Goal: Task Accomplishment & Management: Use online tool/utility

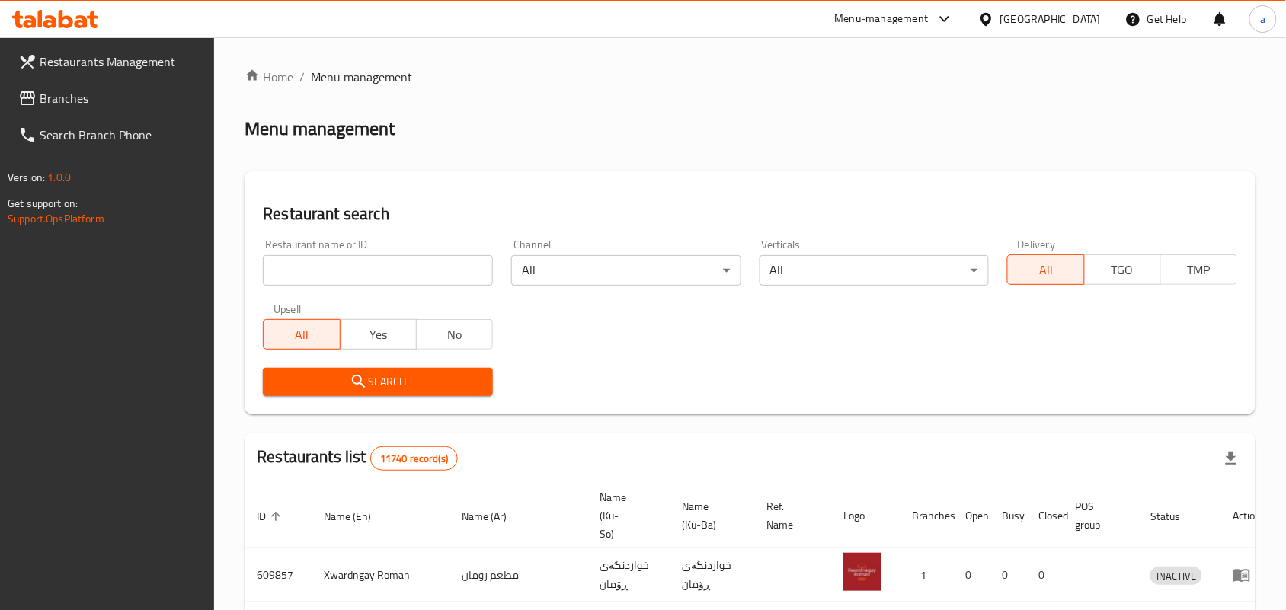
click at [412, 278] on input "search" at bounding box center [378, 270] width 230 height 30
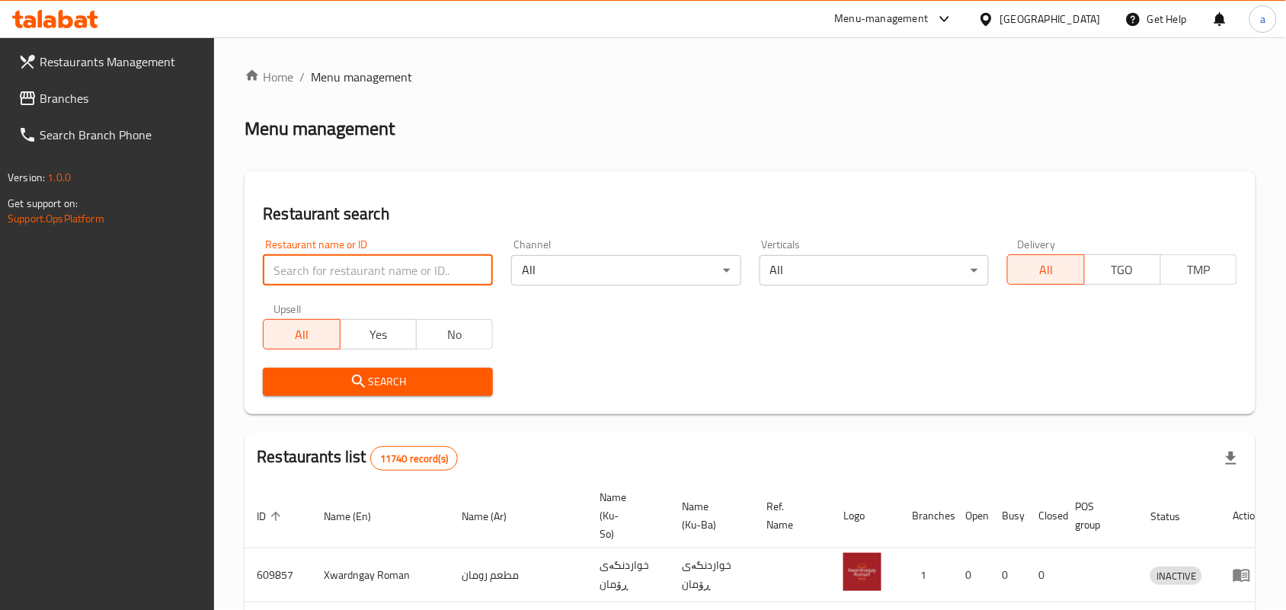
paste input "Bonbon Chocola"
type input "Bonbon Chocola"
click button "Search" at bounding box center [378, 382] width 230 height 28
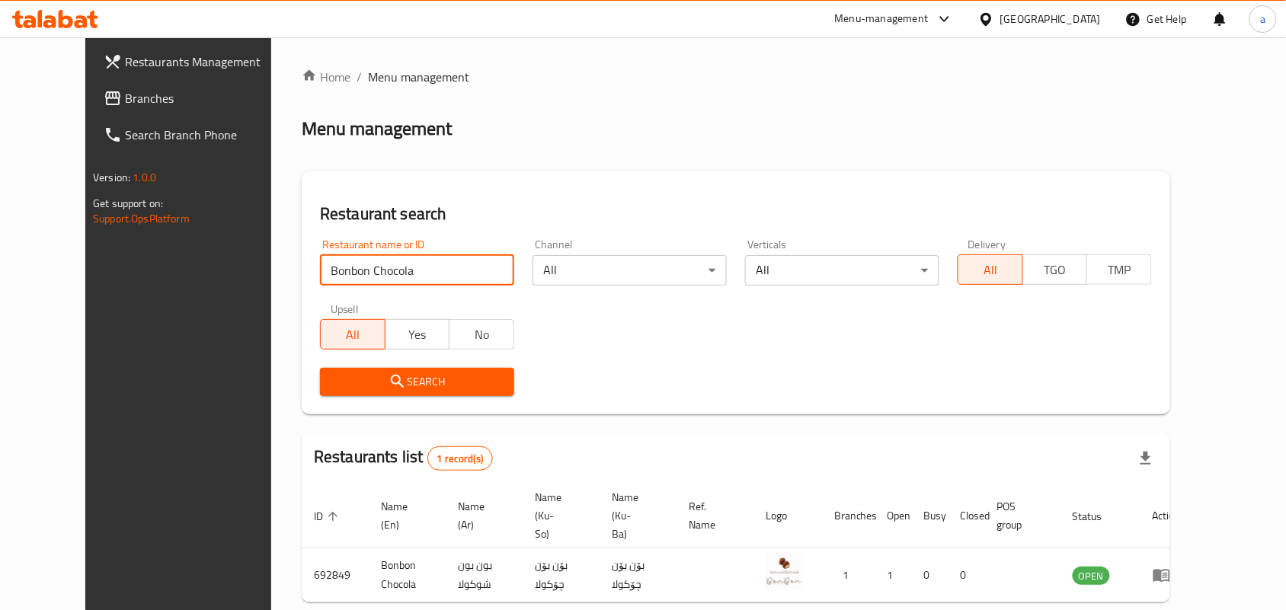
scroll to position [69, 0]
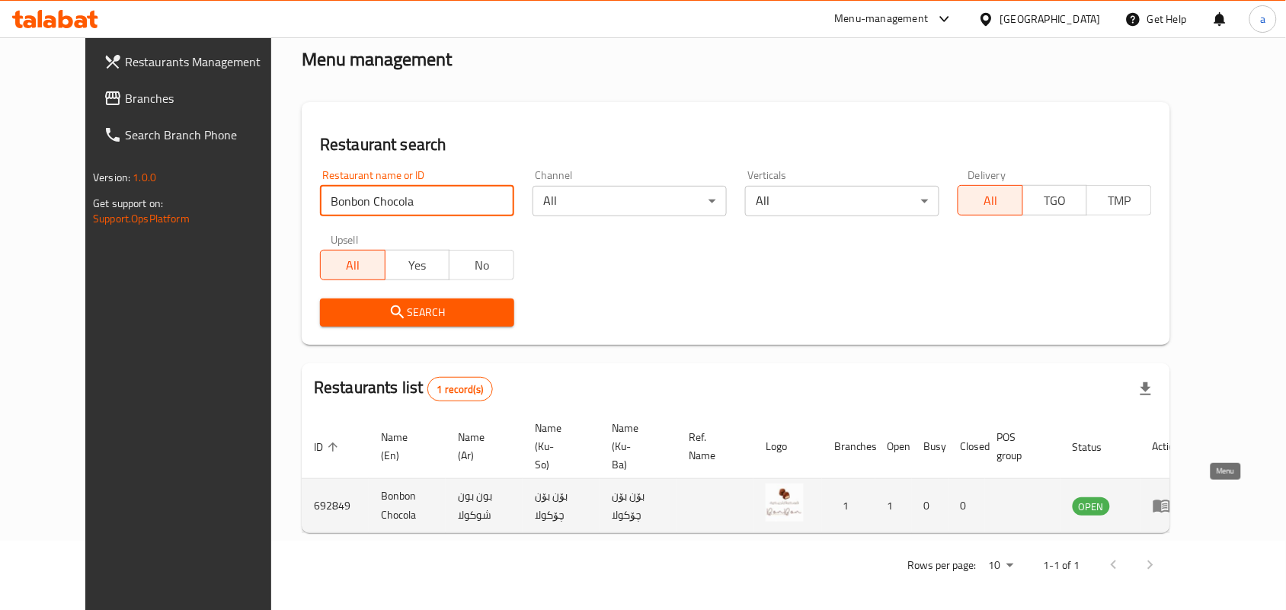
click at [1171, 500] on icon "enhanced table" at bounding box center [1162, 506] width 18 height 18
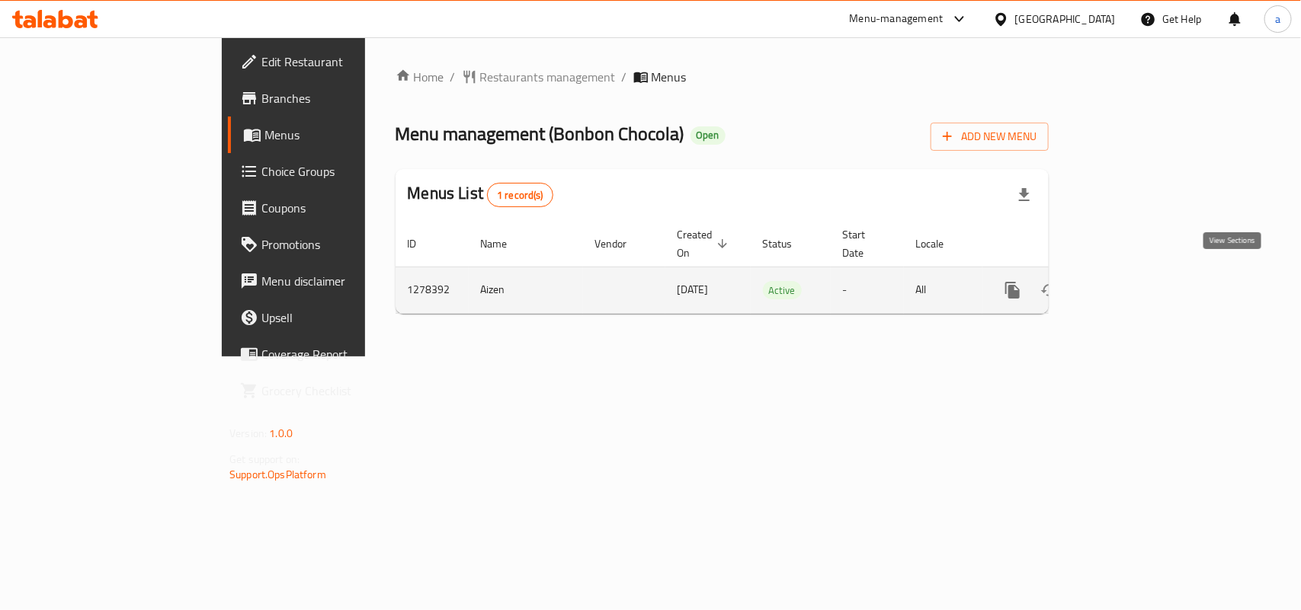
click at [1131, 284] on icon "enhanced table" at bounding box center [1122, 290] width 18 height 18
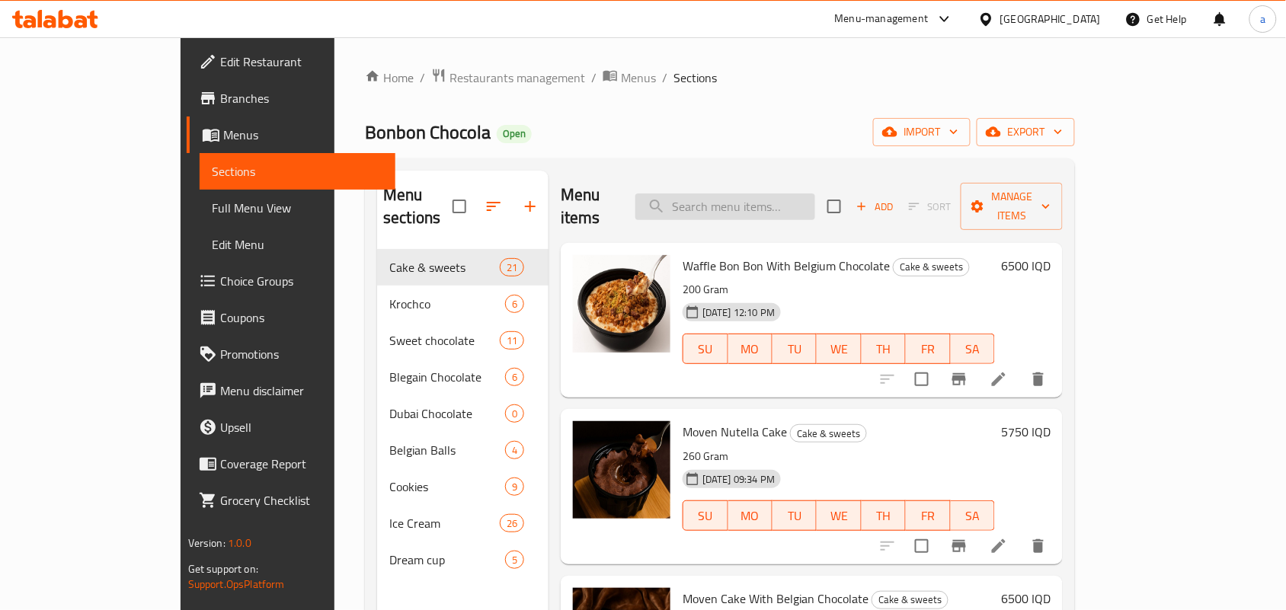
click at [778, 199] on input "search" at bounding box center [725, 207] width 180 height 27
paste input "Sweet Galaxy Chocolate"
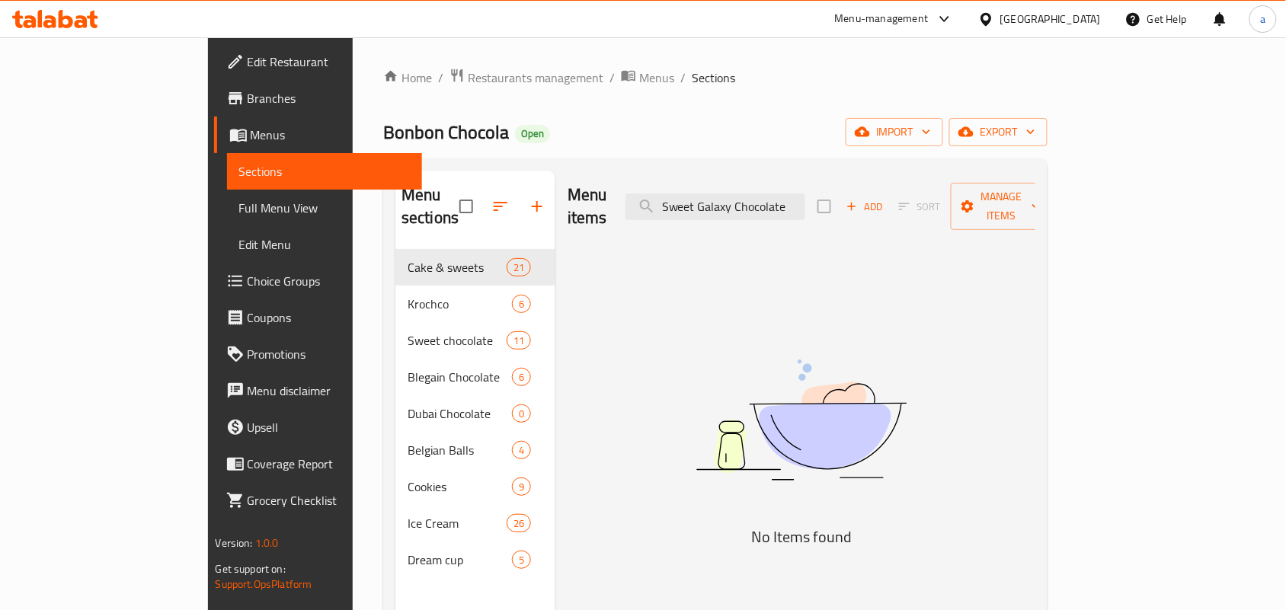
type input "Sweet Galaxy Chocolate"
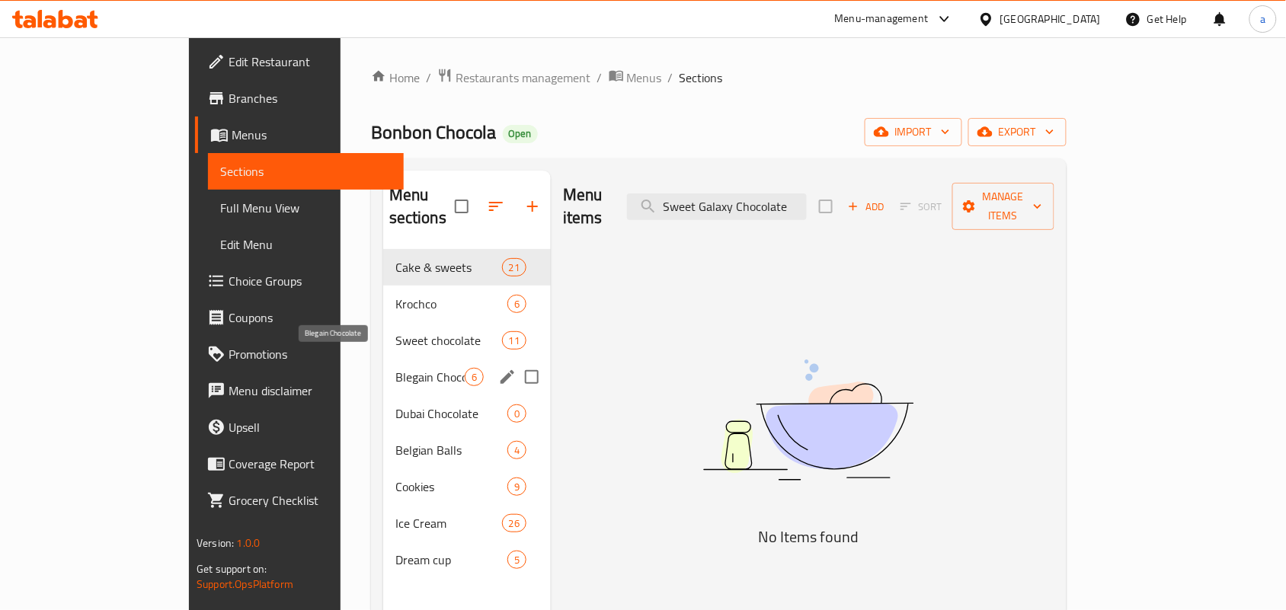
click at [398, 368] on span "Blegain Chocolate" at bounding box center [429, 377] width 69 height 18
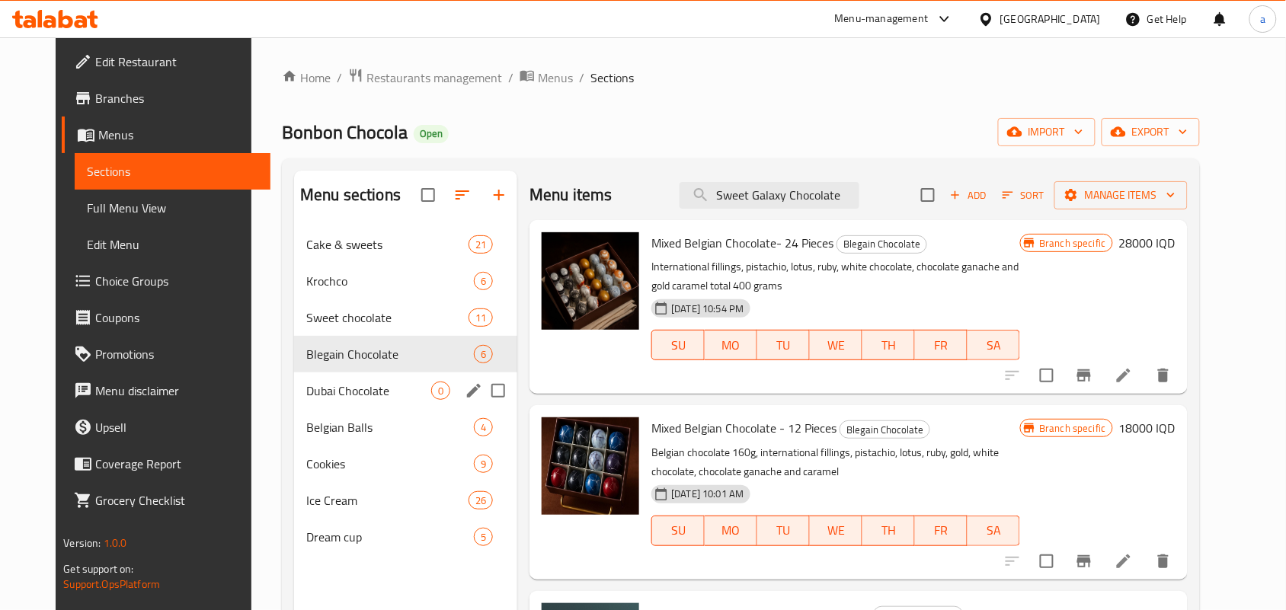
click at [392, 409] on div "Dubai Chocolate 0" at bounding box center [405, 391] width 223 height 37
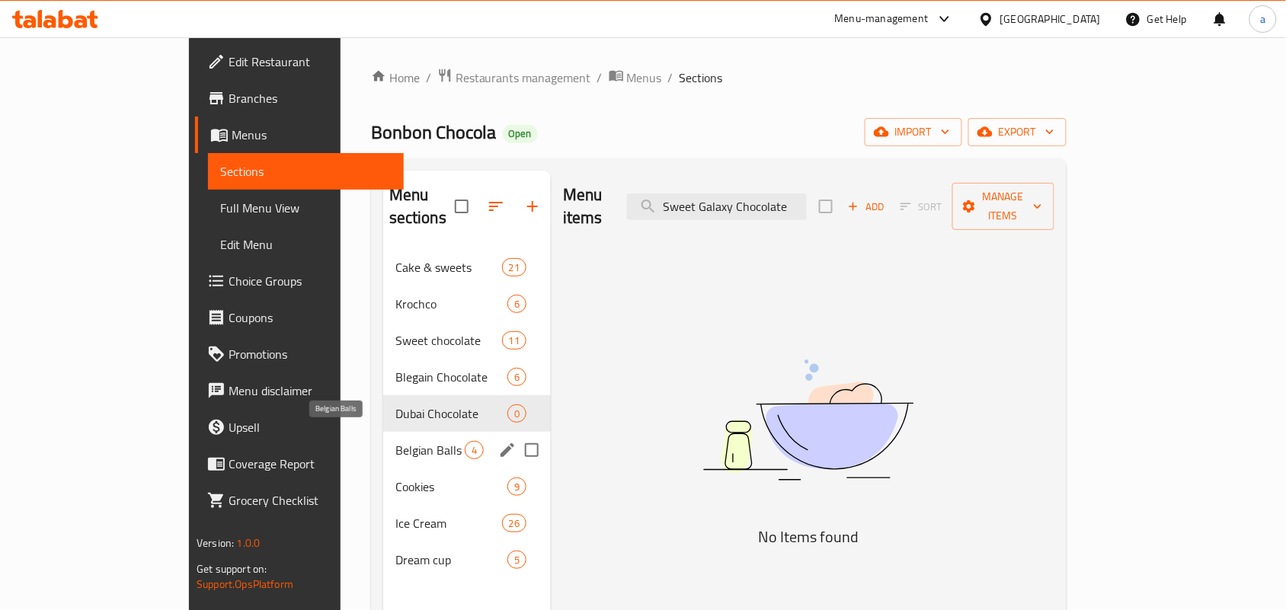
click at [395, 442] on span "Belgian Balls" at bounding box center [429, 450] width 69 height 18
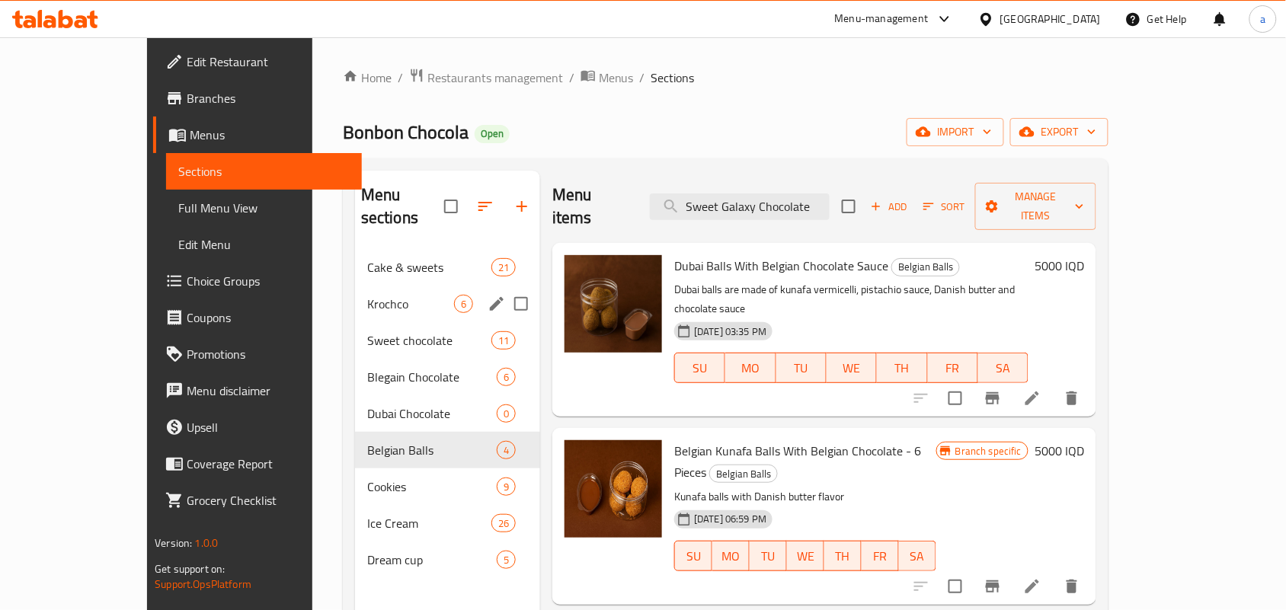
click at [367, 295] on span "Krochco" at bounding box center [410, 304] width 87 height 18
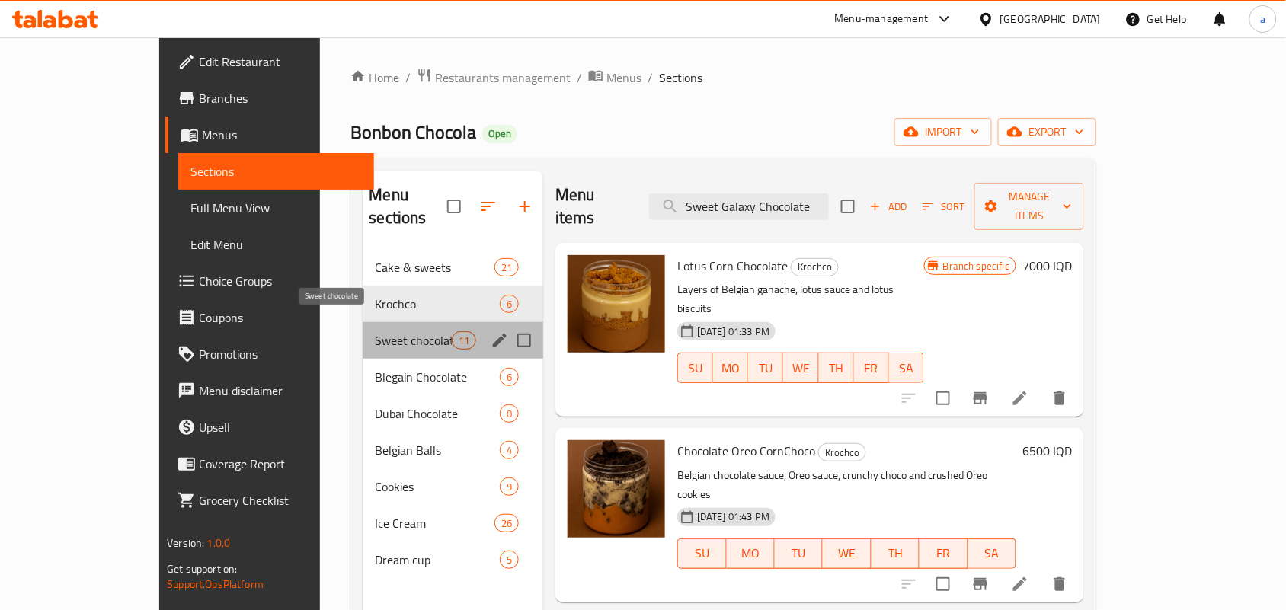
click at [375, 331] on span "Sweet chocolate" at bounding box center [413, 340] width 76 height 18
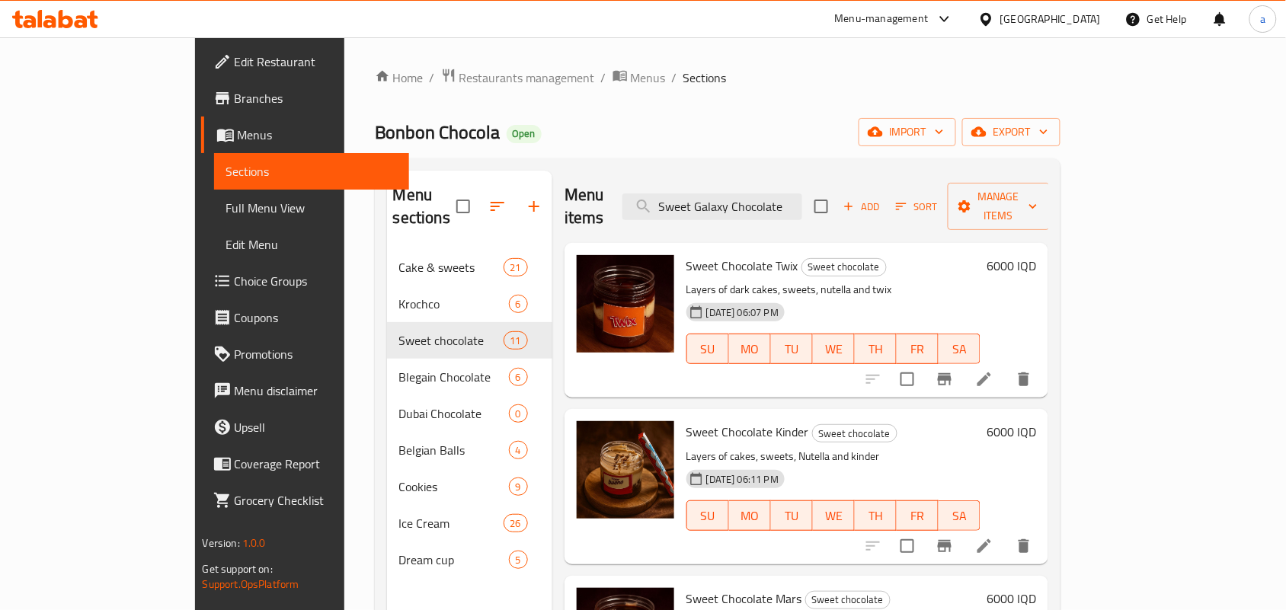
click at [991, 373] on icon at bounding box center [985, 380] width 14 height 14
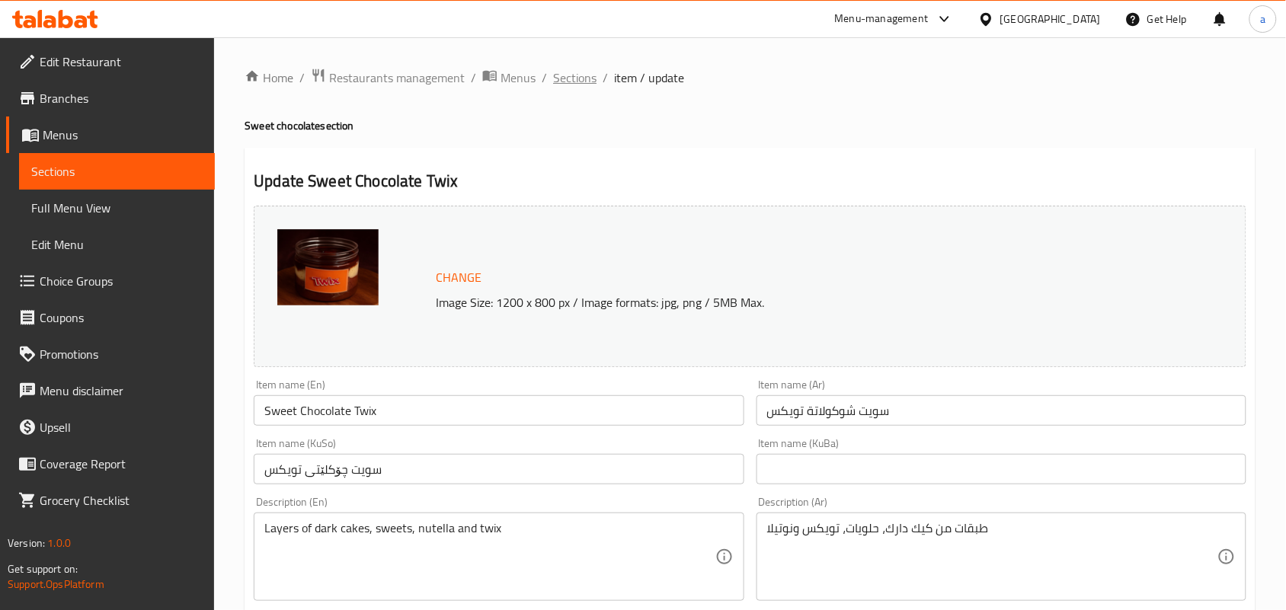
click at [583, 78] on span "Sections" at bounding box center [574, 78] width 43 height 18
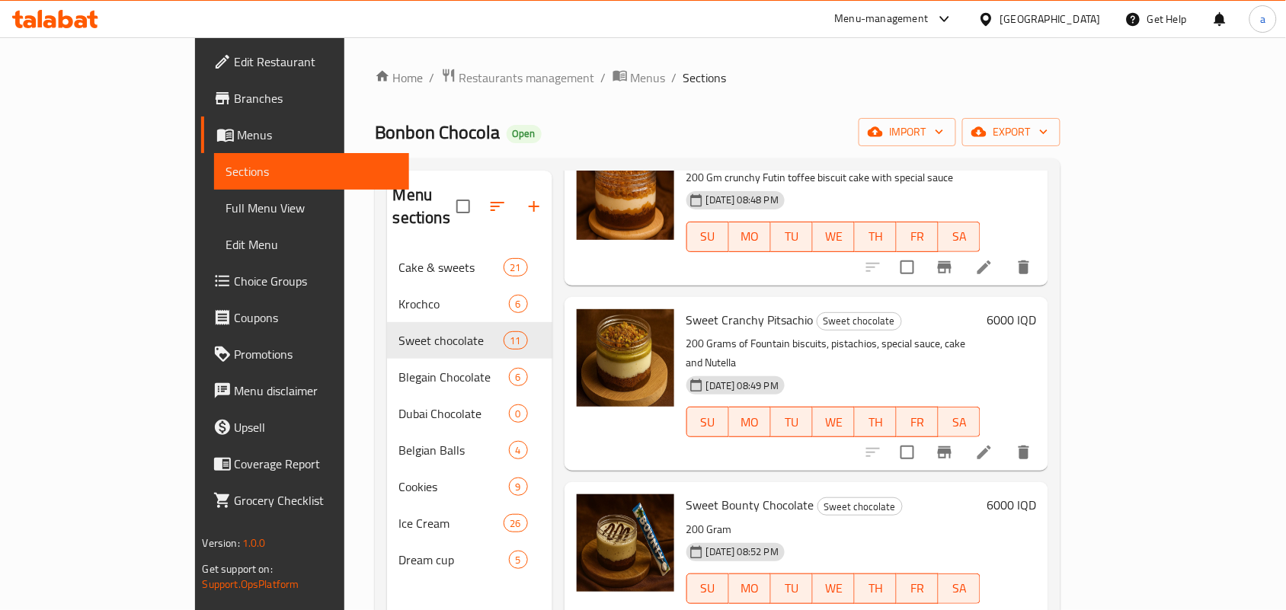
click at [226, 210] on span "Full Menu View" at bounding box center [311, 208] width 171 height 18
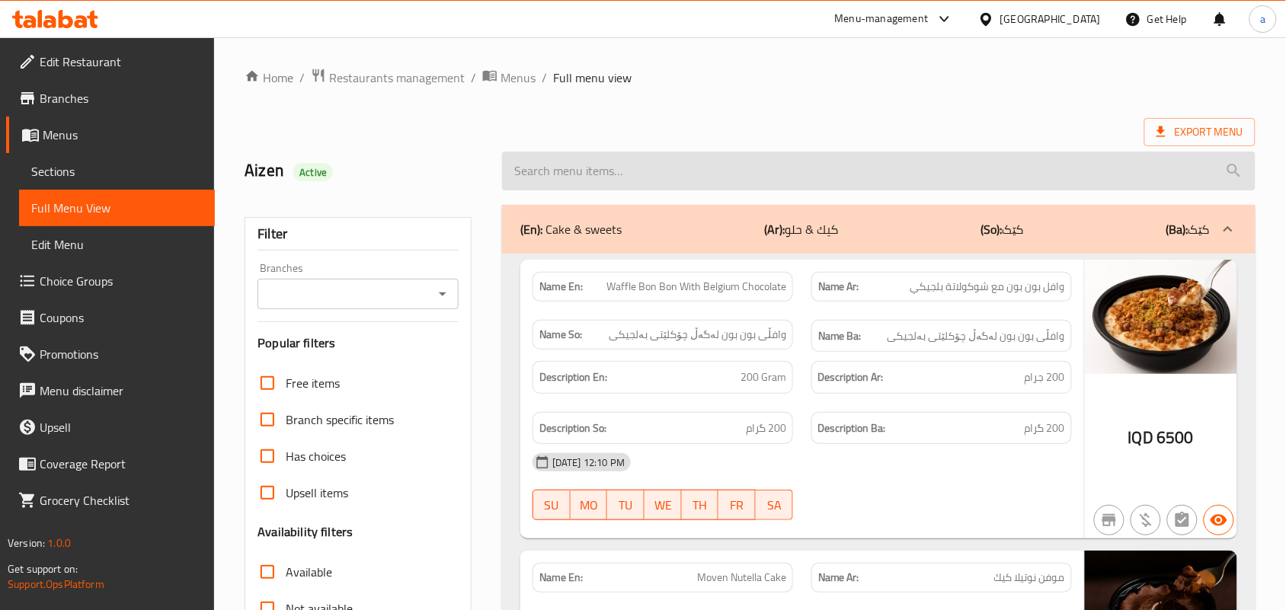
click at [638, 176] on input "search" at bounding box center [879, 171] width 754 height 39
paste input "Sweet Galaxy Chocolate"
type input "Sweet Galaxy Chocolate"
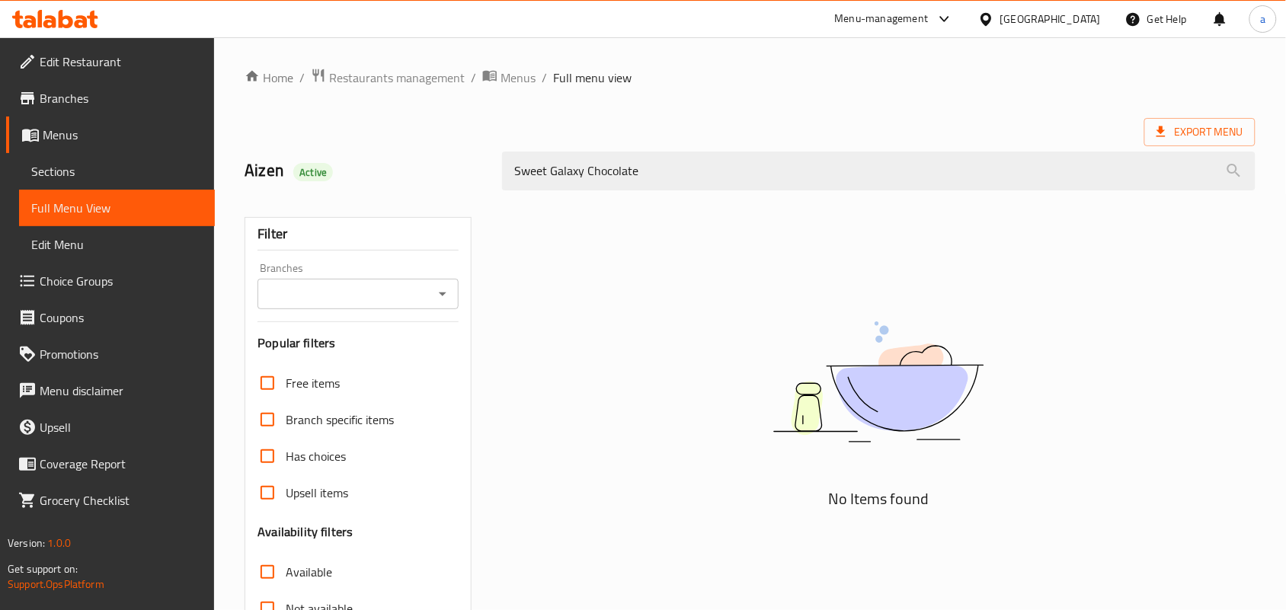
drag, startPoint x: 679, startPoint y: 179, endPoint x: 297, endPoint y: 181, distance: 381.7
click at [299, 179] on div "Aizen Active Sweet Galaxy Chocolate" at bounding box center [749, 171] width 1029 height 68
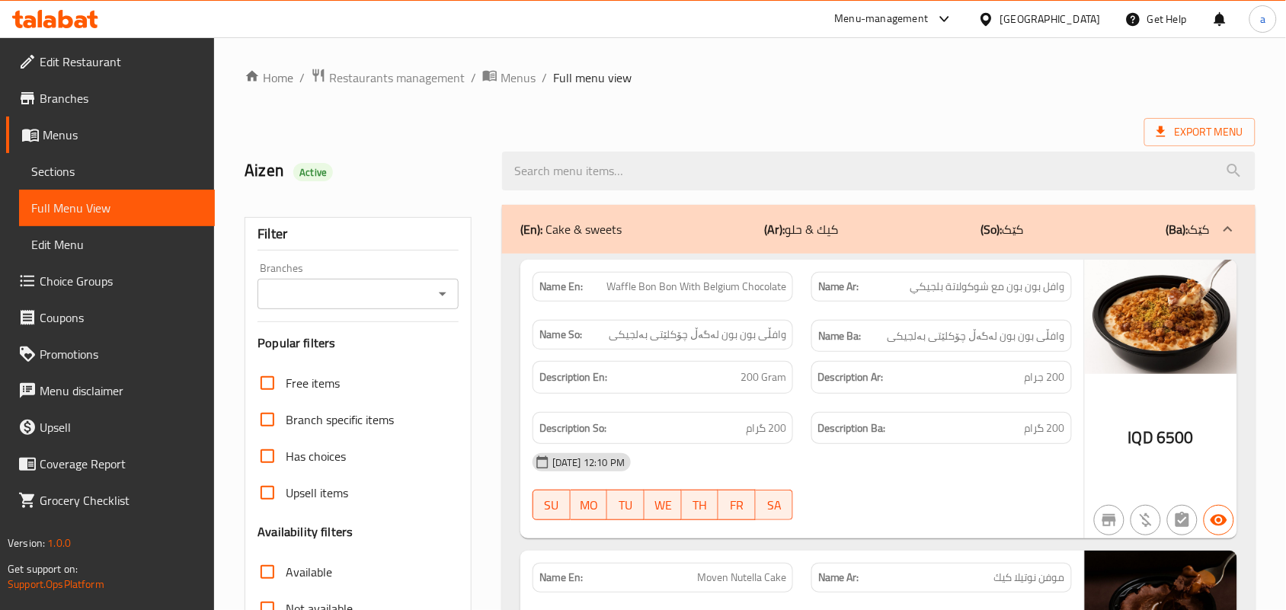
click at [98, 171] on span "Sections" at bounding box center [116, 171] width 171 height 18
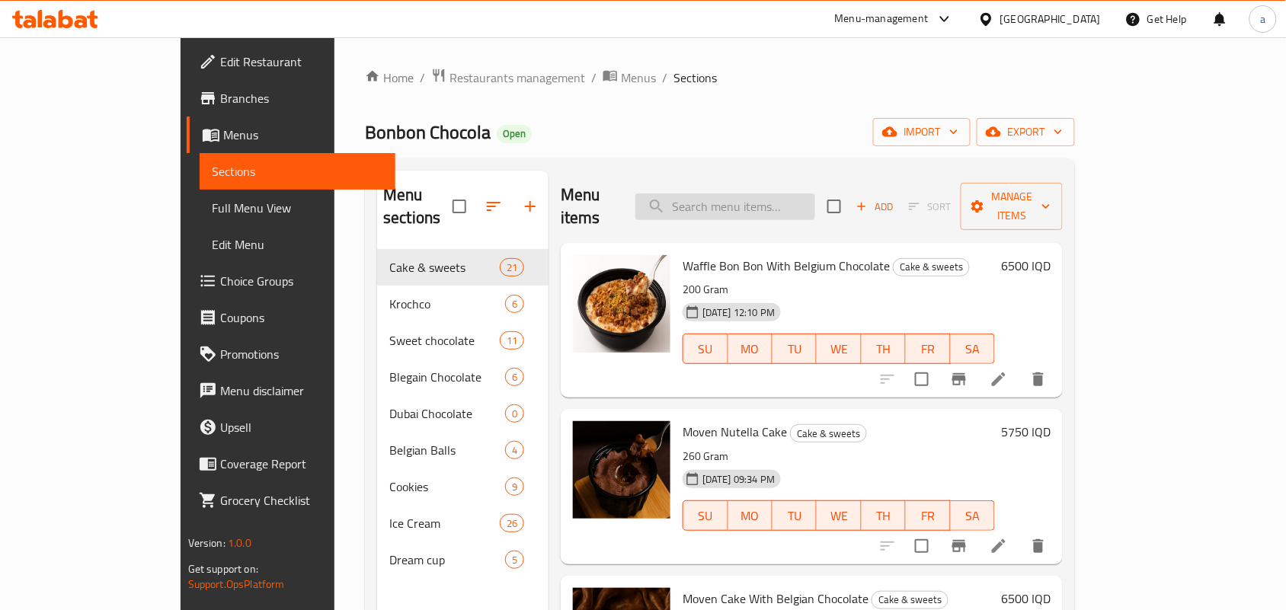
click at [766, 200] on input "search" at bounding box center [725, 207] width 180 height 27
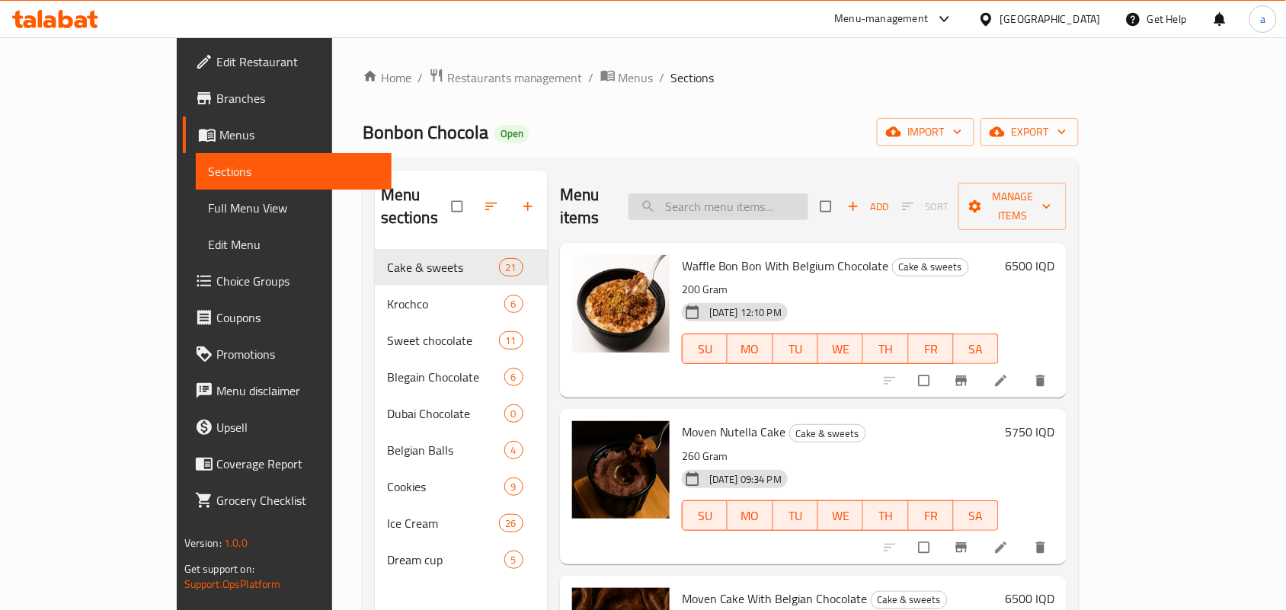
click at [751, 198] on input "search" at bounding box center [719, 207] width 180 height 27
paste input "Sweet Galaxy Chocolate"
type input "Sweet Galaxy Chocolate"
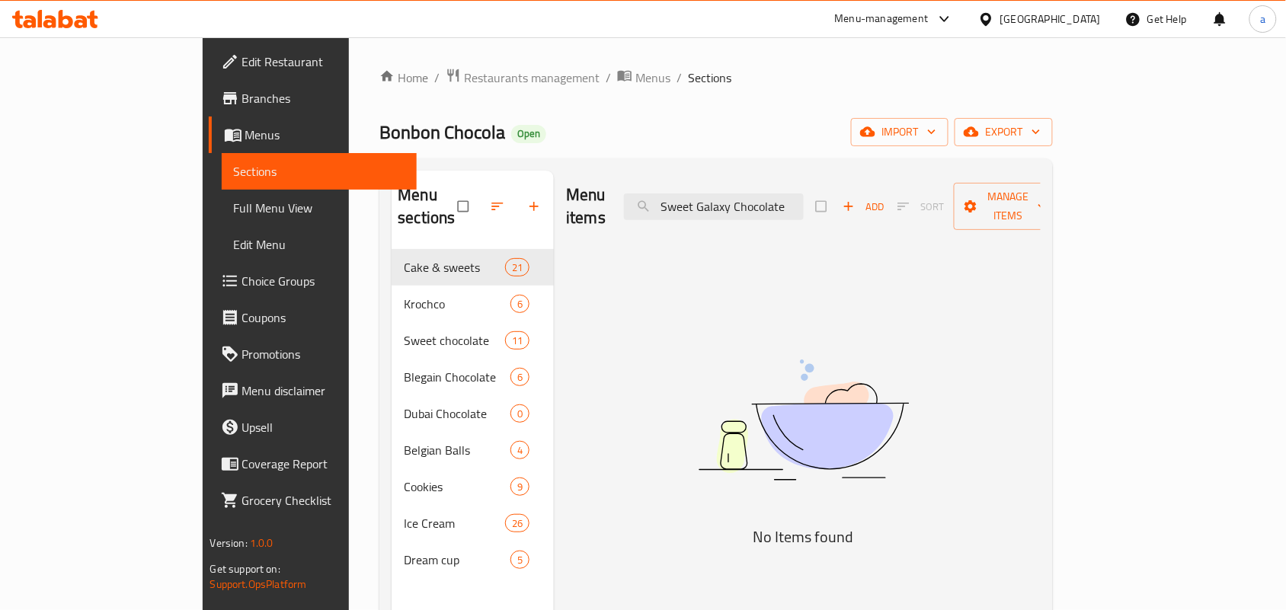
drag, startPoint x: 869, startPoint y: 204, endPoint x: 652, endPoint y: 197, distance: 217.3
click at [652, 197] on div "Menu items Sweet Galaxy Chocolate Add Sort Manage items" at bounding box center [803, 207] width 475 height 72
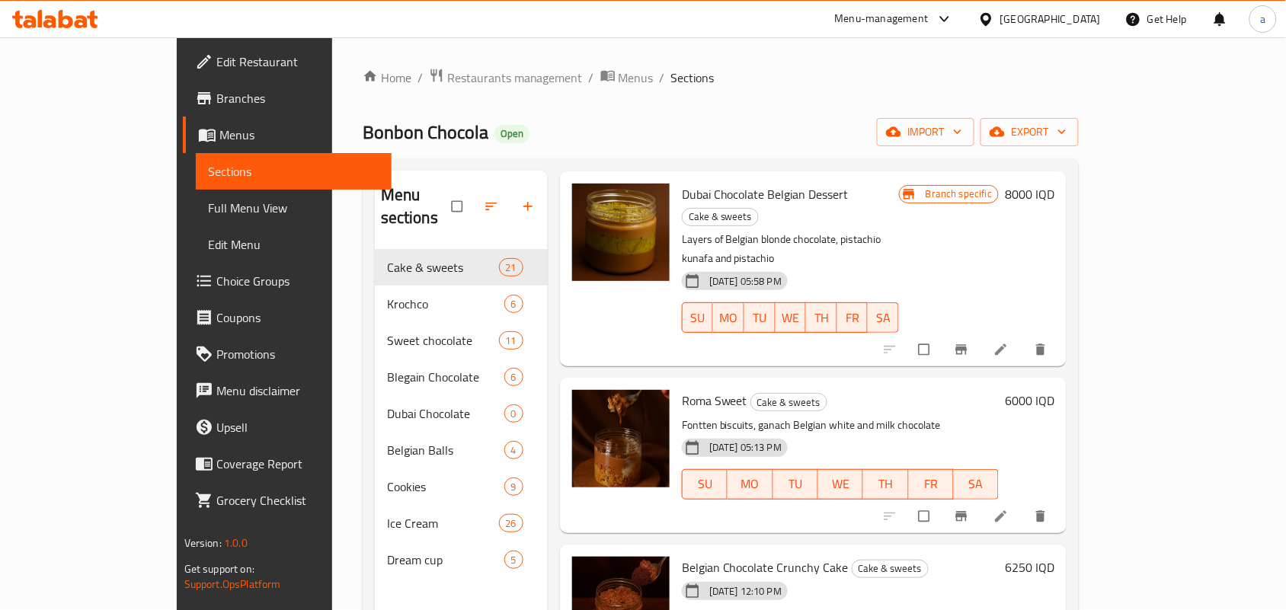
scroll to position [215, 0]
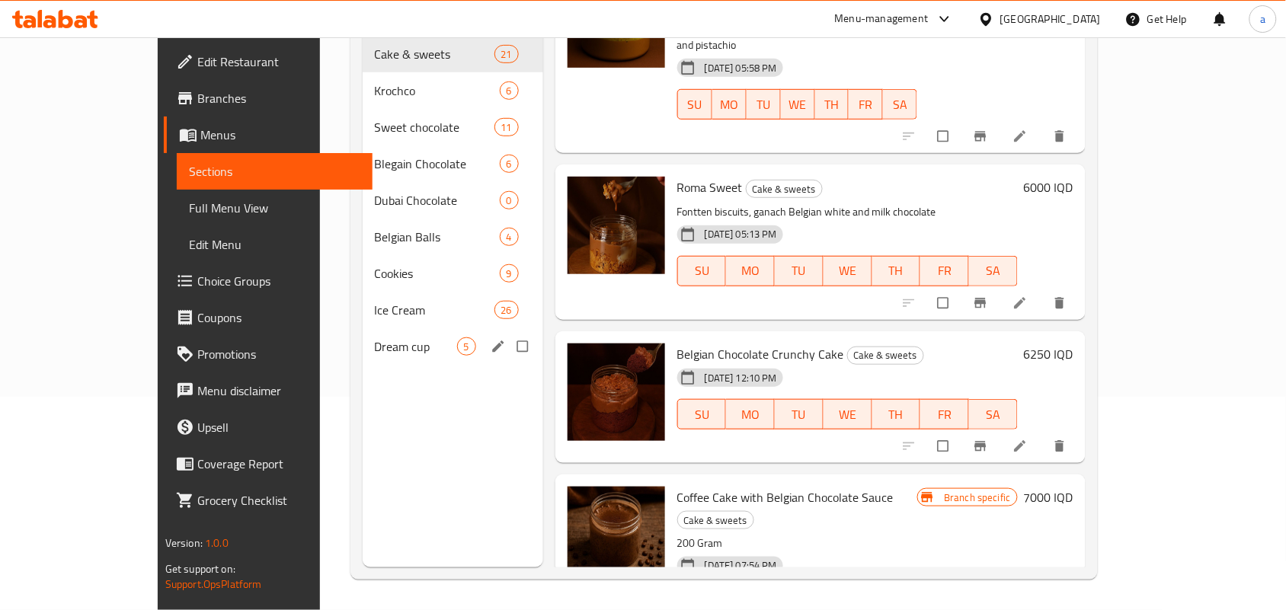
click at [375, 344] on span "Dream cup" at bounding box center [416, 347] width 82 height 18
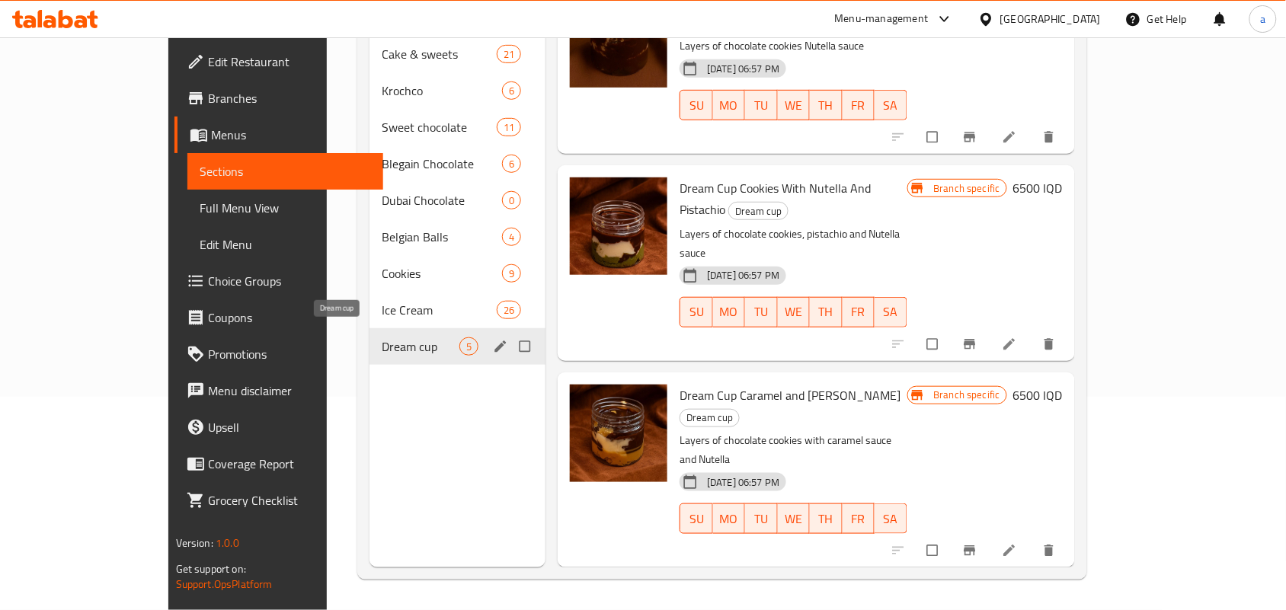
scroll to position [280, 0]
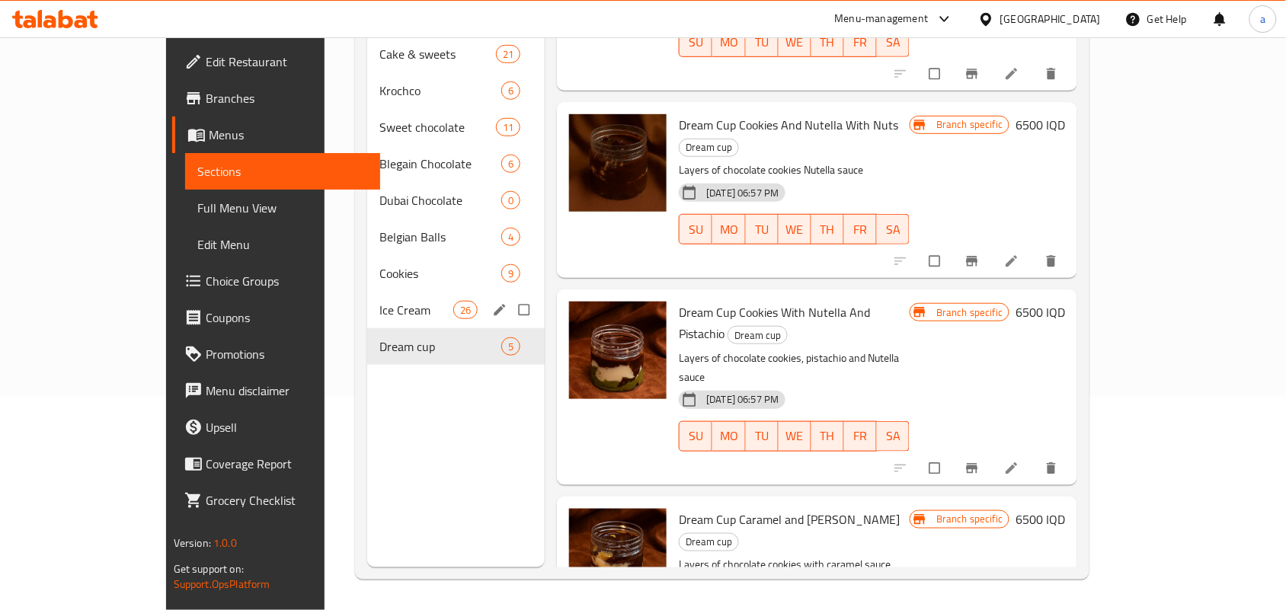
click at [379, 302] on span "Ice Cream" at bounding box center [416, 310] width 74 height 18
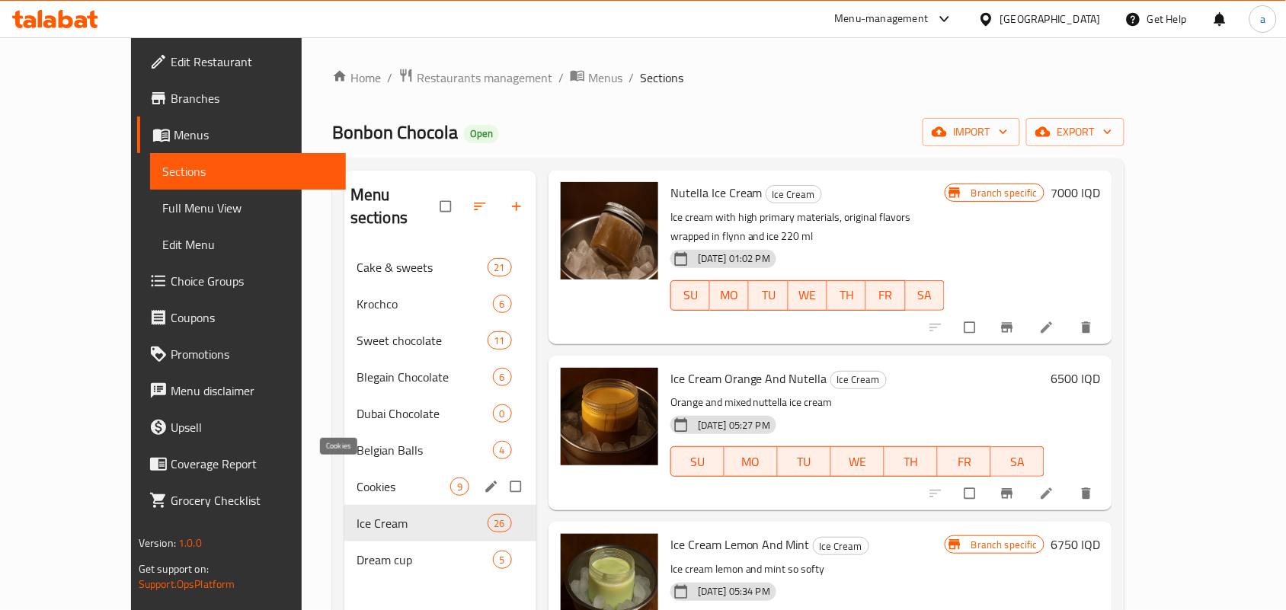
click at [357, 478] on span "Cookies" at bounding box center [404, 487] width 94 height 18
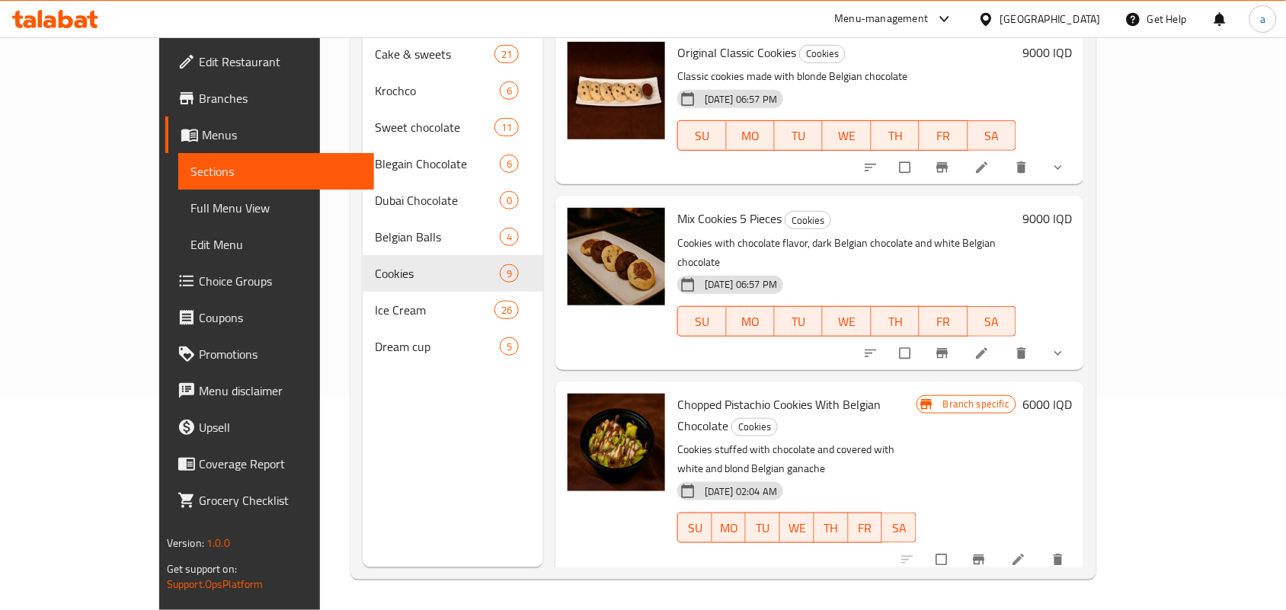
click at [1042, 548] on li at bounding box center [1020, 560] width 43 height 24
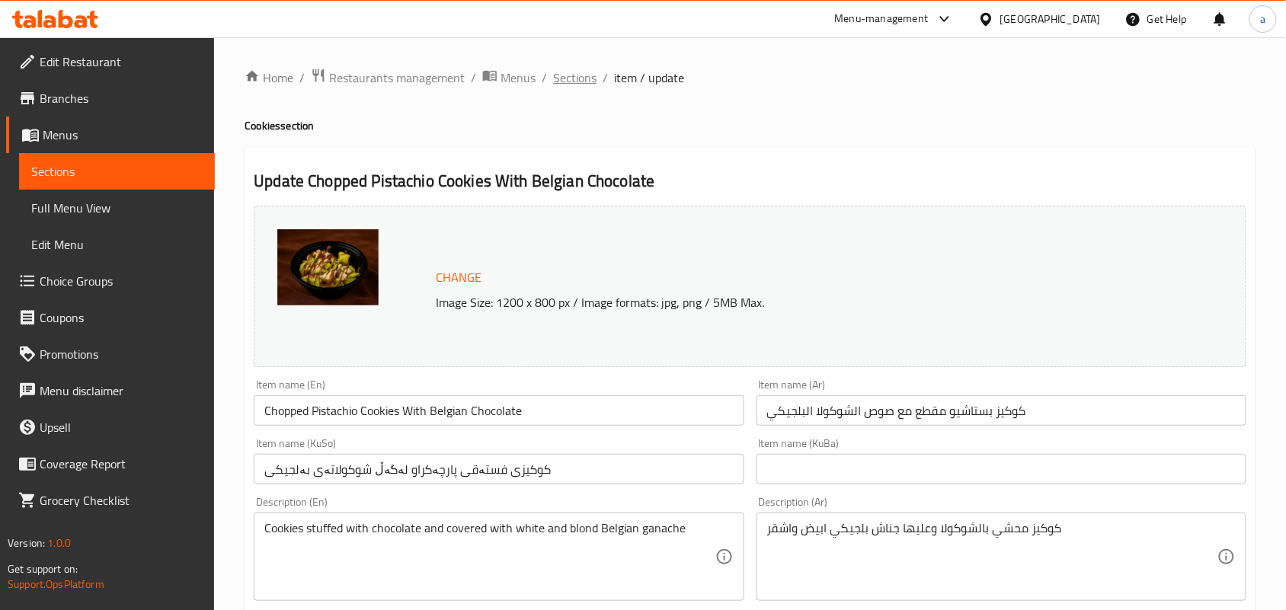
click at [573, 82] on span "Sections" at bounding box center [574, 78] width 43 height 18
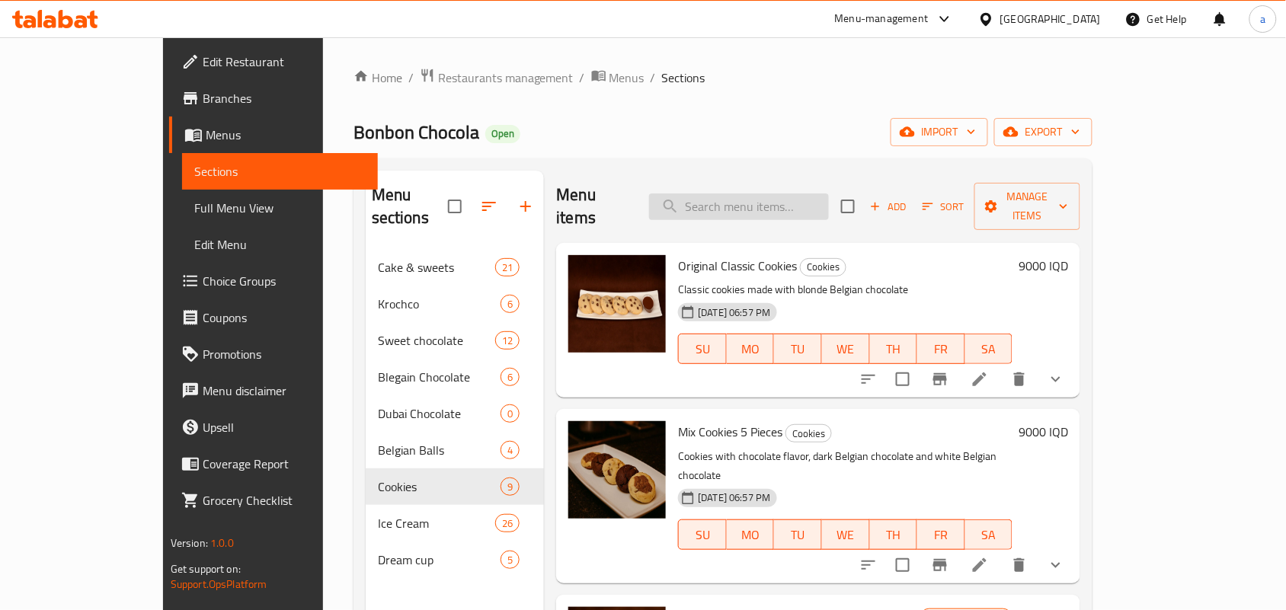
click at [751, 197] on input "search" at bounding box center [739, 207] width 180 height 27
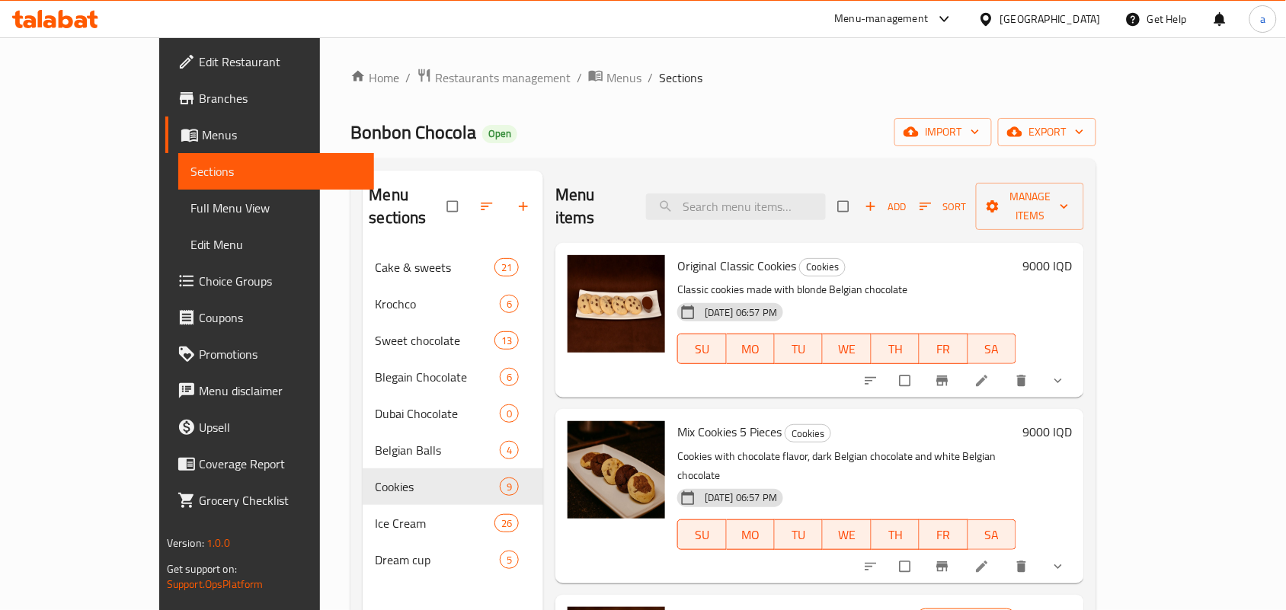
click at [190, 208] on span "Full Menu View" at bounding box center [275, 208] width 171 height 18
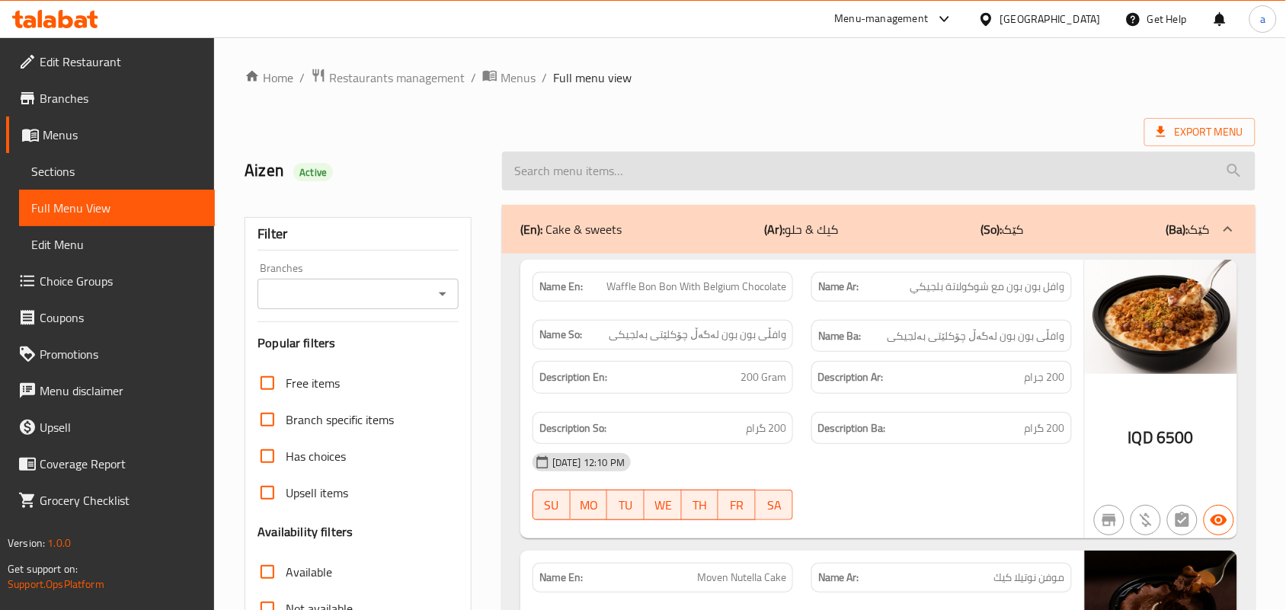
click at [661, 189] on input "search" at bounding box center [879, 171] width 754 height 39
paste input "Sweet Galaxy Chocolate"
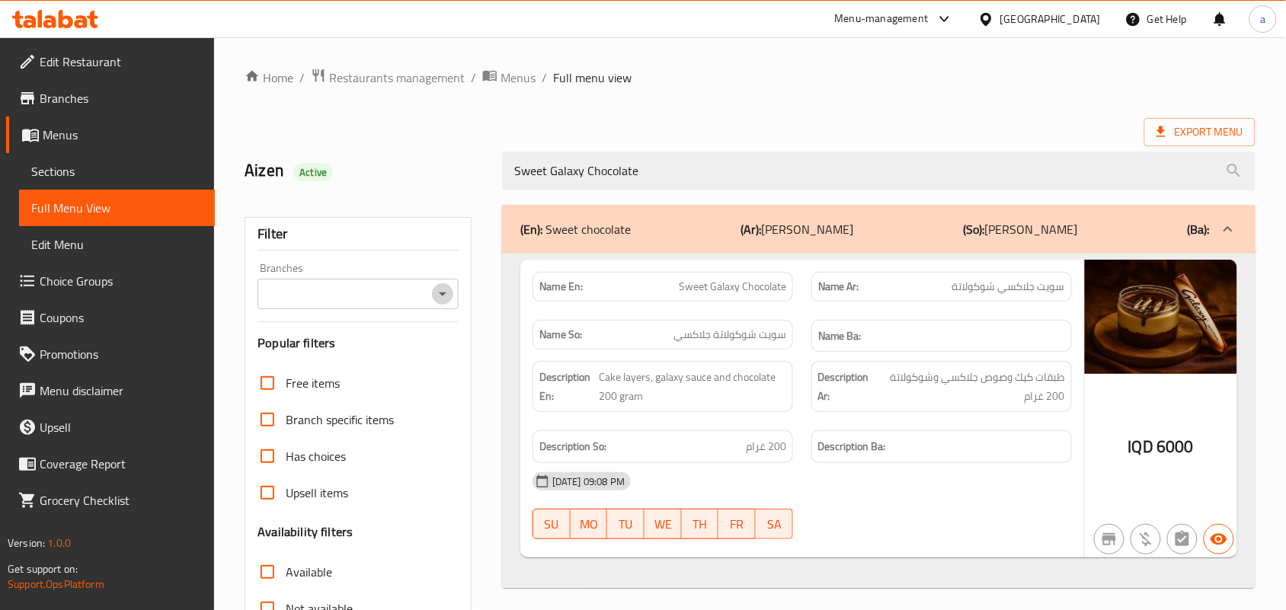
drag, startPoint x: 443, startPoint y: 299, endPoint x: 446, endPoint y: 314, distance: 15.5
click at [443, 296] on icon "Open" at bounding box center [443, 295] width 8 height 4
type input "Sweet Galaxy Chocolate"
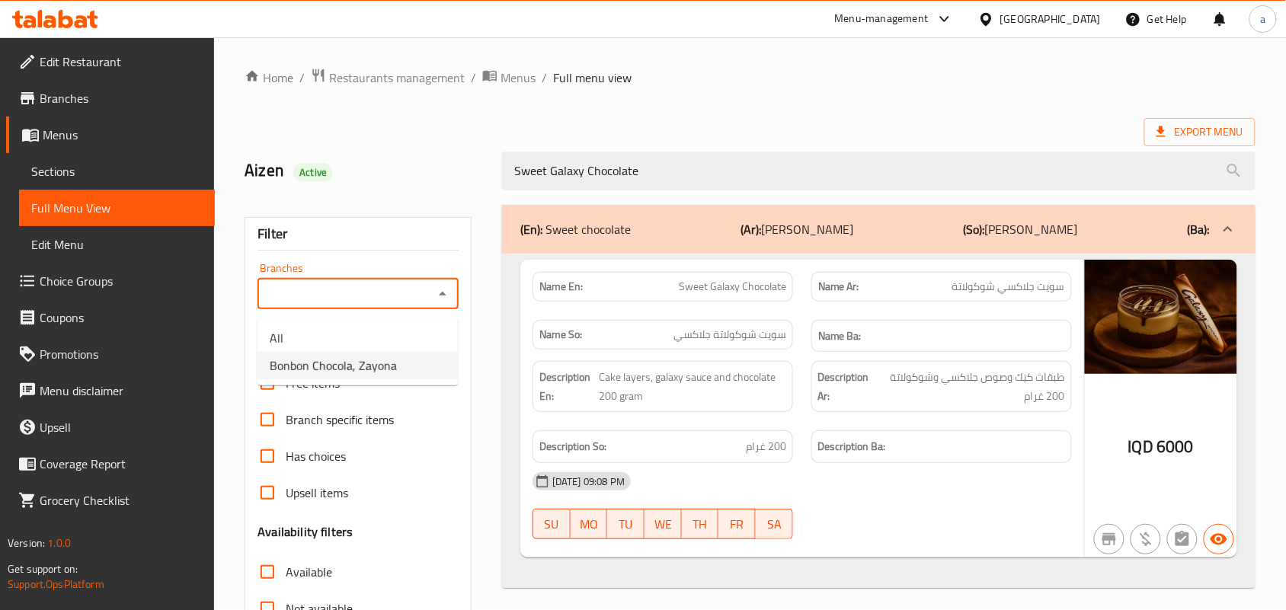
click at [405, 357] on li "Bonbon Chocola, Zayona" at bounding box center [358, 365] width 200 height 27
type input "Bonbon Chocola, Zayona"
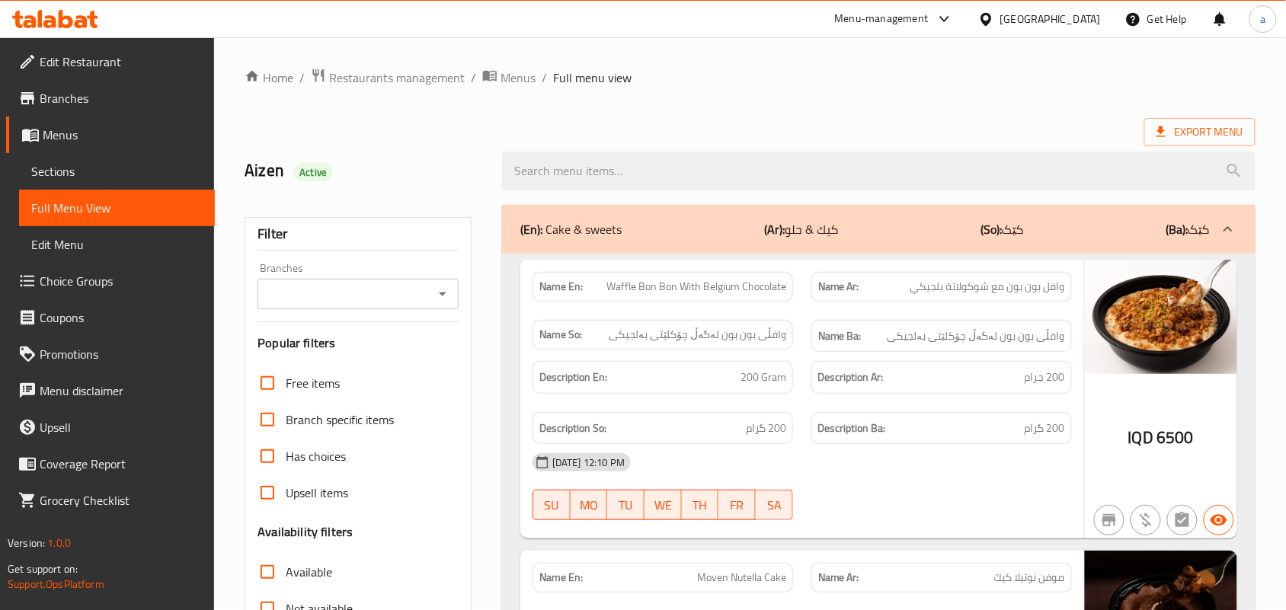
click at [82, 27] on icon at bounding box center [55, 19] width 86 height 18
